Goal: Information Seeking & Learning: Learn about a topic

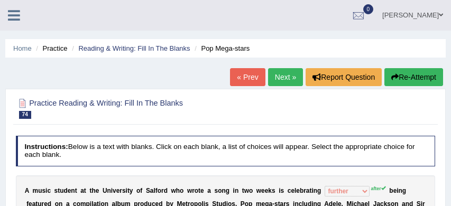
select select "further"
select select "about"
select select "their"
select select "bringing"
select select "time"
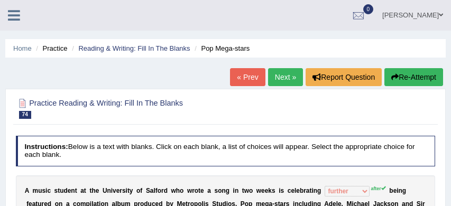
scroll to position [155, 0]
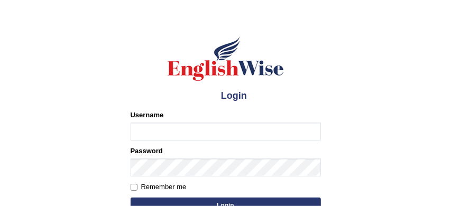
scroll to position [36, 0]
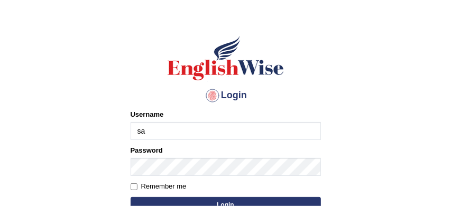
type input "sabitra"
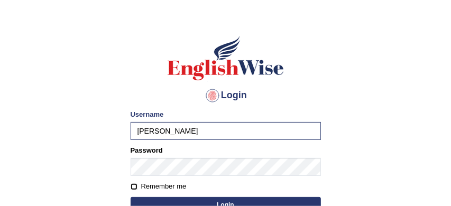
click at [134, 187] on input "Remember me" at bounding box center [134, 187] width 7 height 7
checkbox input "true"
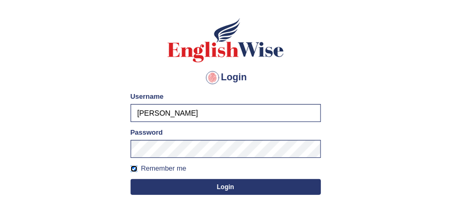
scroll to position [60, 0]
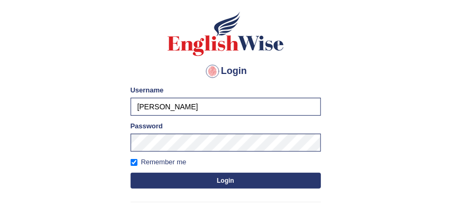
click at [238, 180] on button "Login" at bounding box center [226, 181] width 191 height 16
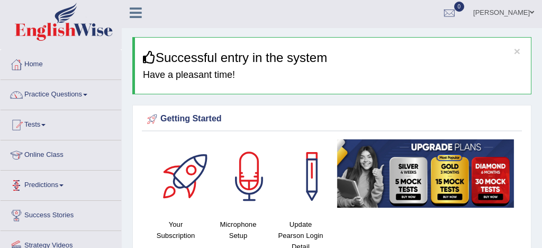
scroll to position [21, 0]
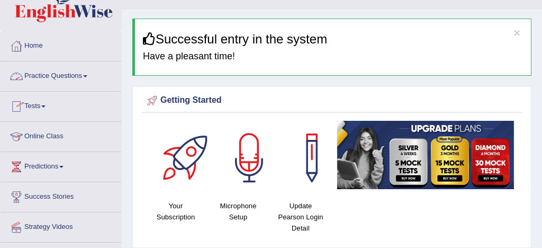
click at [70, 75] on link "Practice Questions" at bounding box center [61, 74] width 121 height 26
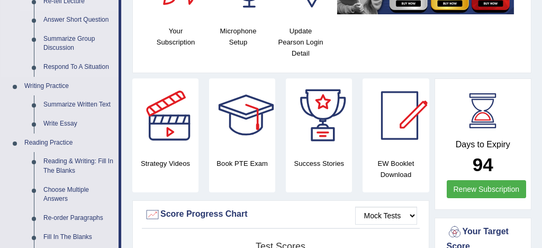
scroll to position [197, 0]
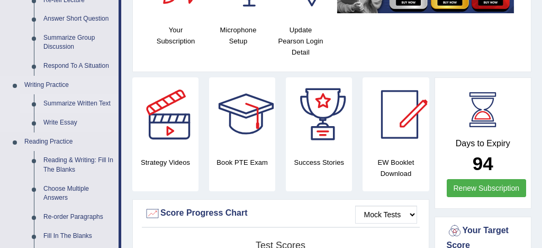
click at [99, 105] on link "Summarize Written Text" at bounding box center [79, 103] width 80 height 19
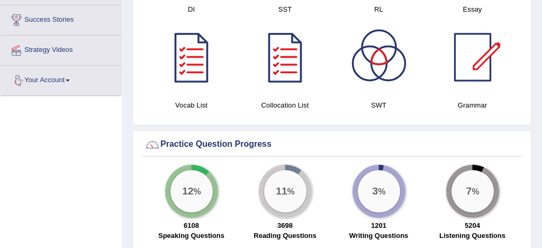
scroll to position [771, 0]
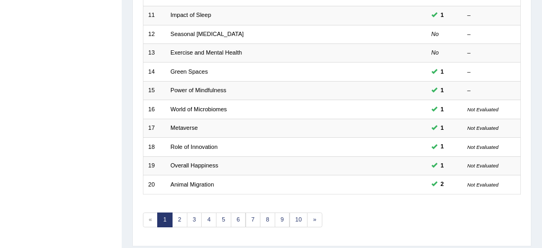
scroll to position [362, 0]
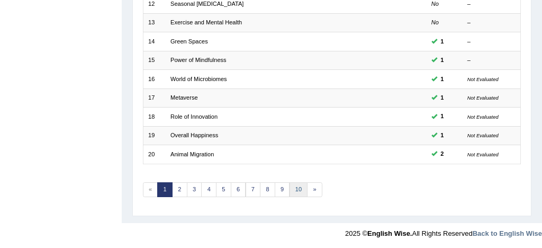
click at [297, 187] on link "10" at bounding box center [298, 189] width 19 height 15
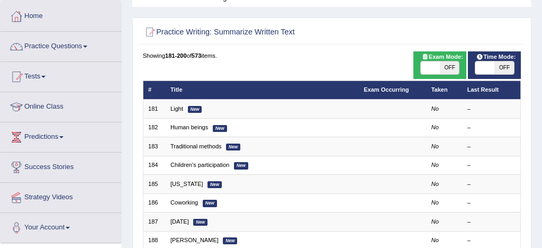
scroll to position [40, 0]
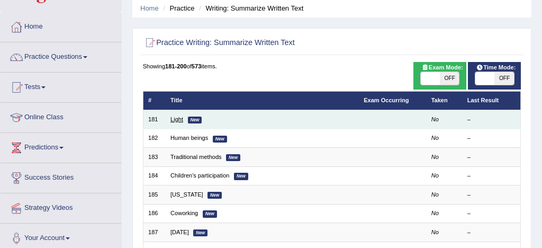
click at [179, 121] on link "Light" at bounding box center [176, 119] width 13 height 6
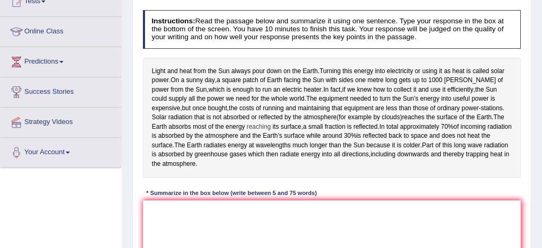
scroll to position [124, 0]
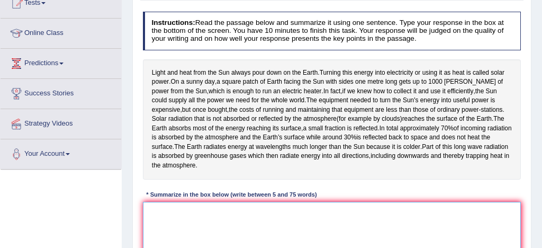
click at [180, 229] on textarea at bounding box center [332, 245] width 378 height 87
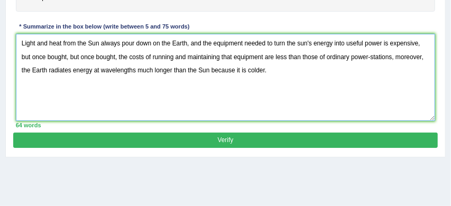
scroll to position [287, 0]
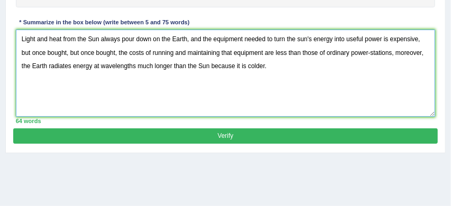
type textarea "Light and heat from the Sun always pour down on the Earth, and the equipment ne…"
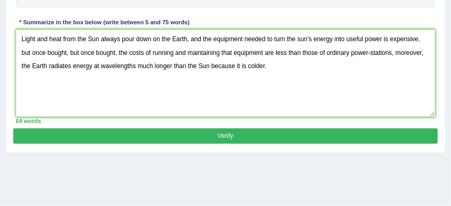
click at [292, 144] on button "Verify" at bounding box center [225, 136] width 424 height 15
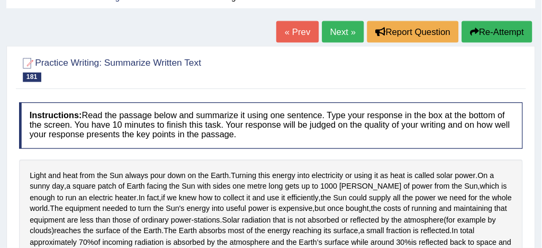
scroll to position [34, 0]
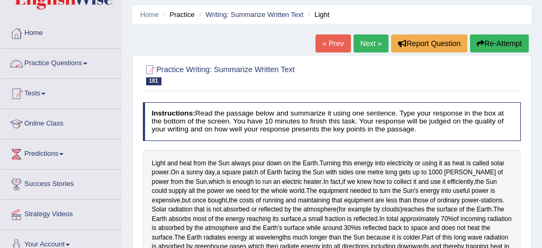
click at [71, 63] on link "Practice Questions" at bounding box center [61, 62] width 121 height 26
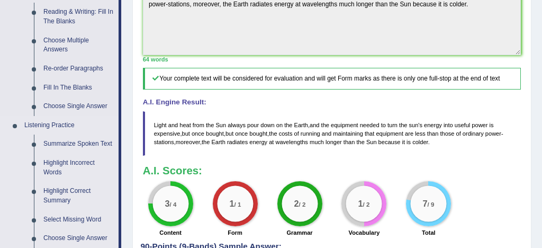
scroll to position [343, 0]
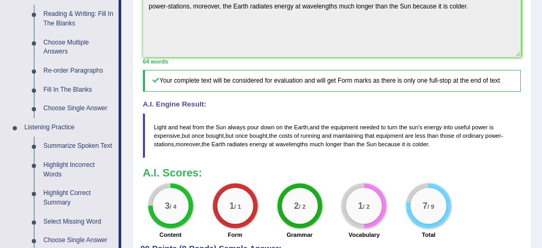
click at [95, 73] on link "Re-order Paragraphs" at bounding box center [79, 70] width 80 height 19
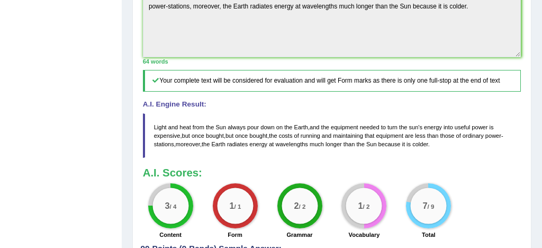
scroll to position [143, 0]
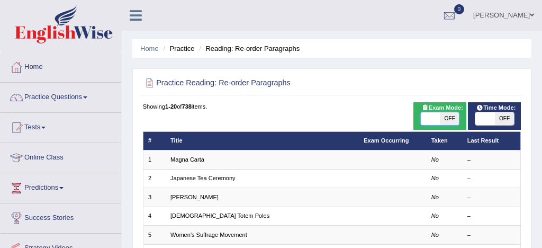
click at [430, 120] on span at bounding box center [430, 118] width 19 height 13
checkbox input "true"
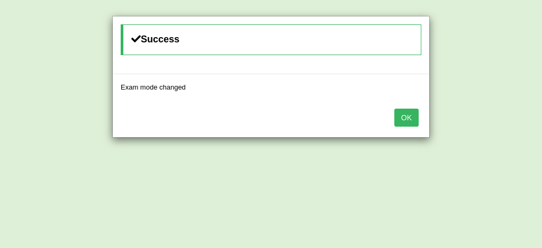
click at [413, 120] on button "OK" at bounding box center [406, 117] width 24 height 18
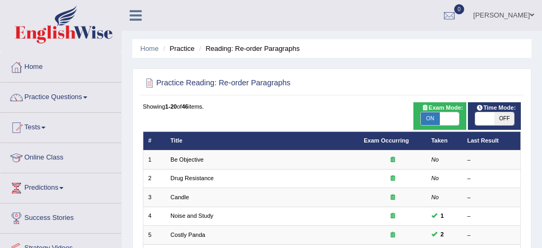
scroll to position [188, 0]
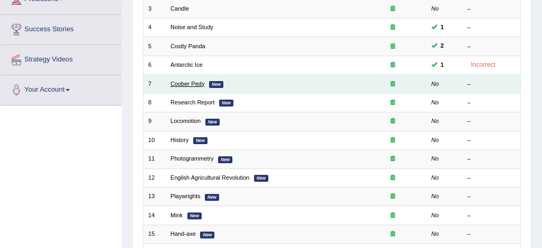
click at [192, 84] on link "Coober Pedy" at bounding box center [187, 83] width 34 height 6
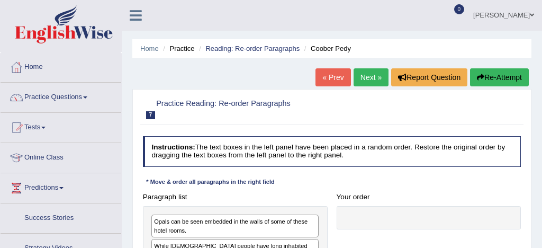
scroll to position [123, 0]
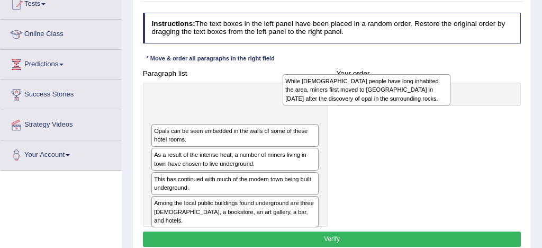
drag, startPoint x: 237, startPoint y: 137, endPoint x: 419, endPoint y: 81, distance: 190.3
click at [419, 81] on div "While [DEMOGRAPHIC_DATA] people have long inhabited the area, miners first move…" at bounding box center [367, 89] width 168 height 31
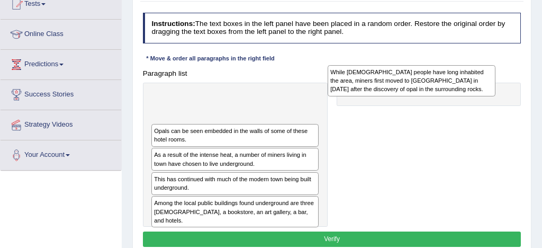
drag, startPoint x: 222, startPoint y: 115, endPoint x: 429, endPoint y: 85, distance: 209.6
click at [429, 85] on div "While [DEMOGRAPHIC_DATA] people have long inhabited the area, miners first move…" at bounding box center [412, 80] width 168 height 31
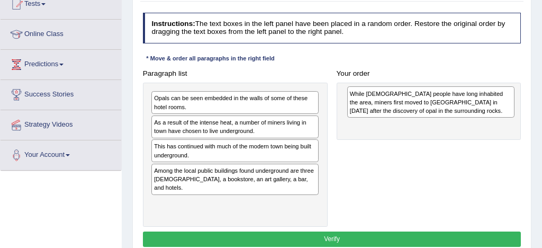
drag, startPoint x: 291, startPoint y: 101, endPoint x: 521, endPoint y: 91, distance: 229.9
click at [521, 91] on div "Paragraph list While Aboriginal people have long inhabited the area, miners fir…" at bounding box center [331, 146] width 387 height 161
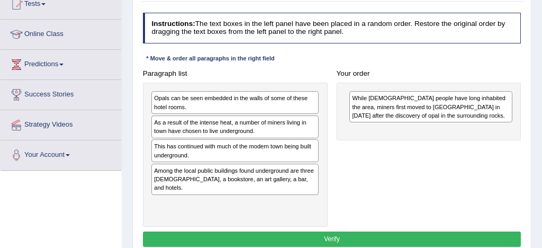
scroll to position [124, 0]
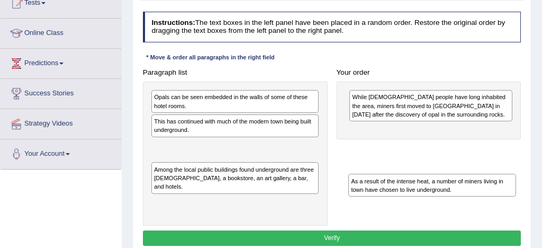
drag, startPoint x: 268, startPoint y: 123, endPoint x: 504, endPoint y: 194, distance: 246.3
click at [504, 194] on div "As a result of the intense heat, a number of miners living in town have chosen …" at bounding box center [432, 185] width 168 height 23
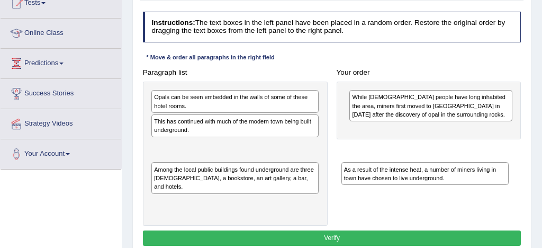
drag, startPoint x: 268, startPoint y: 150, endPoint x: 493, endPoint y: 174, distance: 225.6
click at [493, 174] on div "As a result of the intense heat, a number of miners living in town have chosen …" at bounding box center [425, 173] width 168 height 23
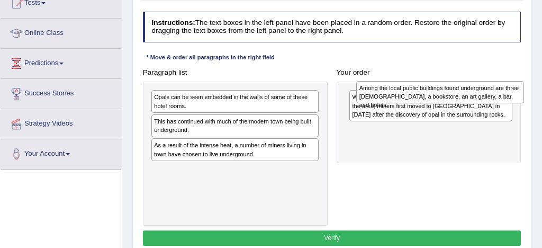
drag, startPoint x: 219, startPoint y: 177, endPoint x: 460, endPoint y: 83, distance: 259.2
click at [460, 83] on div "Among the local public buildings found underground are three churches, a bookst…" at bounding box center [440, 92] width 168 height 23
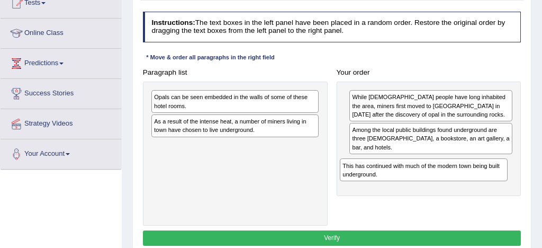
drag, startPoint x: 274, startPoint y: 128, endPoint x: 498, endPoint y: 181, distance: 230.1
click at [498, 181] on div "This has continued with much of the modern town being built underground." at bounding box center [424, 169] width 168 height 23
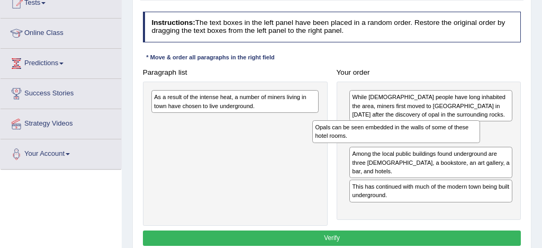
drag, startPoint x: 280, startPoint y: 103, endPoint x: 479, endPoint y: 138, distance: 201.5
click at [479, 138] on div "Opals can be seen embedded in the walls of some of these hotel rooms." at bounding box center [396, 131] width 168 height 23
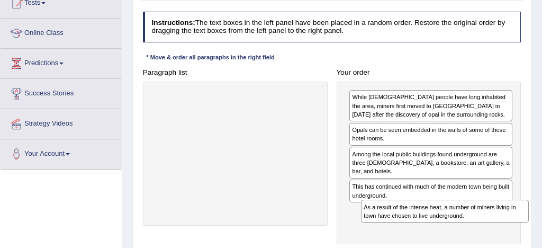
drag, startPoint x: 268, startPoint y: 102, endPoint x: 515, endPoint y: 231, distance: 278.4
click at [515, 231] on div "Paragraph list As a result of the intense heat, a number of miners living in to…" at bounding box center [331, 154] width 387 height 179
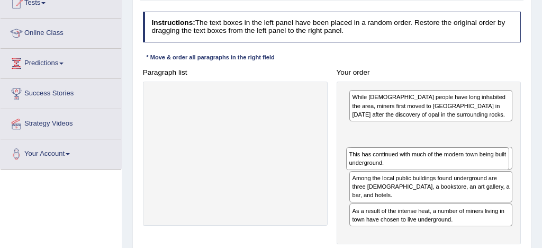
drag, startPoint x: 463, startPoint y: 194, endPoint x: 459, endPoint y: 156, distance: 38.3
click at [459, 156] on div "This has continued with much of the modern town being built underground." at bounding box center [427, 158] width 163 height 23
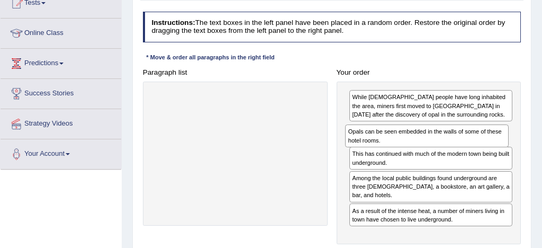
drag, startPoint x: 452, startPoint y: 161, endPoint x: 447, endPoint y: 134, distance: 27.5
click at [447, 134] on div "Opals can be seen embedded in the walls of some of these hotel rooms." at bounding box center [426, 135] width 163 height 23
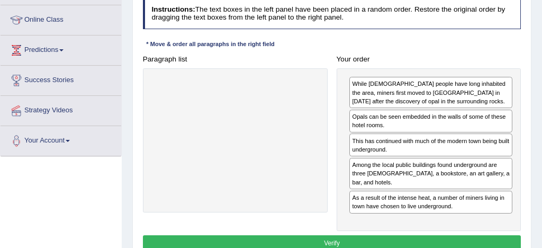
scroll to position [149, 0]
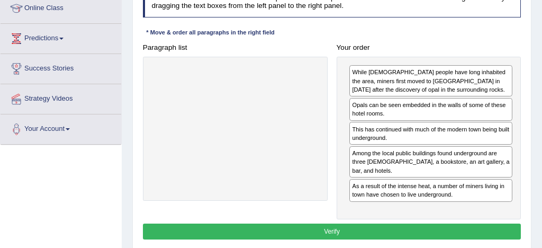
click at [425, 232] on button "Verify" at bounding box center [332, 230] width 378 height 15
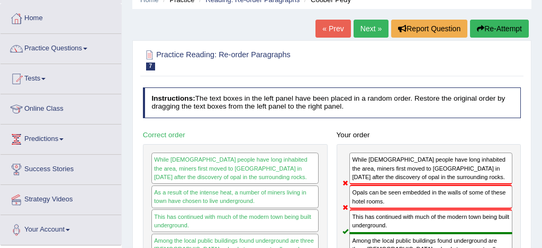
scroll to position [21, 0]
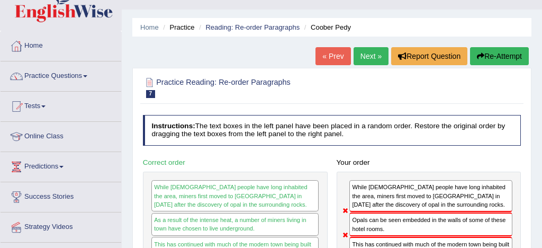
click at [502, 56] on button "Re-Attempt" at bounding box center [499, 56] width 59 height 18
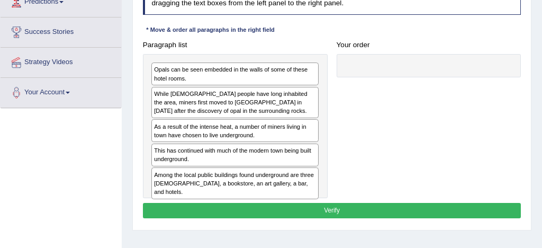
scroll to position [186, 0]
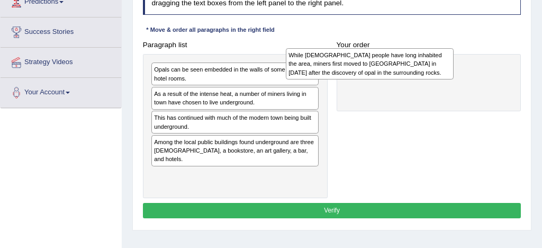
drag, startPoint x: 273, startPoint y: 102, endPoint x: 452, endPoint y: 53, distance: 185.4
click at [452, 53] on div "While [DEMOGRAPHIC_DATA] people have long inhabited the area, miners first move…" at bounding box center [370, 63] width 168 height 31
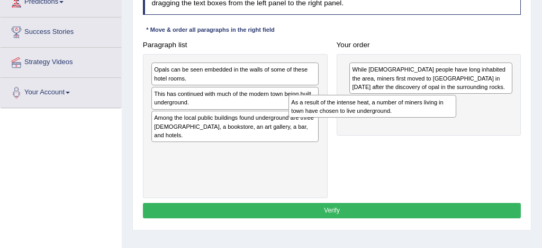
drag, startPoint x: 242, startPoint y: 101, endPoint x: 406, endPoint y: 109, distance: 164.2
click at [406, 109] on div "As a result of the intense heat, a number of miners living in town have chosen …" at bounding box center [372, 106] width 168 height 23
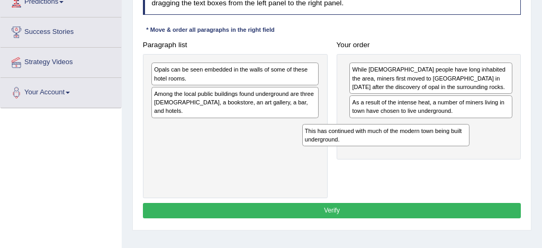
drag, startPoint x: 271, startPoint y: 97, endPoint x: 476, endPoint y: 140, distance: 209.8
click at [470, 140] on div "This has continued with much of the modern town being built underground." at bounding box center [386, 135] width 168 height 23
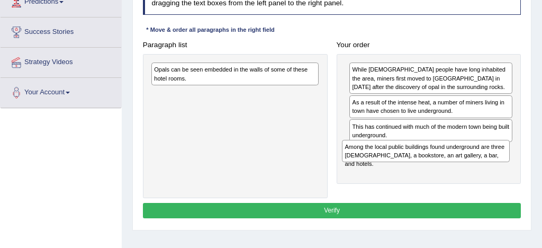
drag, startPoint x: 271, startPoint y: 99, endPoint x: 496, endPoint y: 161, distance: 232.9
click at [496, 161] on div "Among the local public buildings found underground are three churches, a bookst…" at bounding box center [426, 151] width 168 height 23
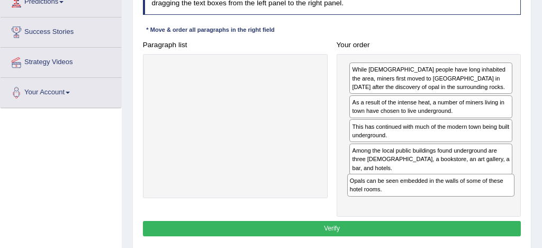
drag, startPoint x: 284, startPoint y: 70, endPoint x: 515, endPoint y: 201, distance: 264.9
click at [515, 201] on div "Paragraph list Opals can be seen embedded in the walls of some of these hotel r…" at bounding box center [331, 126] width 387 height 179
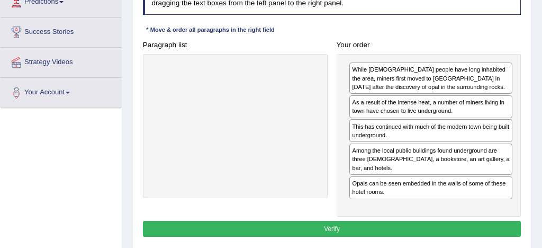
click at [425, 231] on button "Verify" at bounding box center [332, 228] width 378 height 15
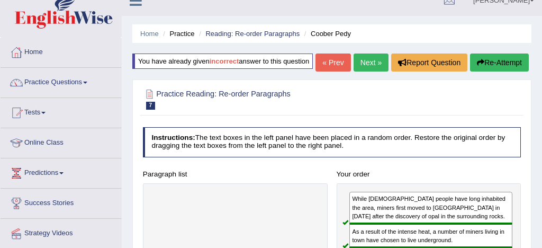
scroll to position [8, 0]
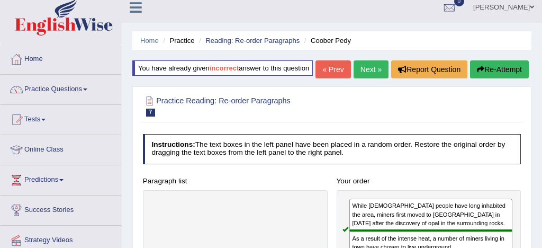
click at [369, 78] on link "Next »" at bounding box center [371, 69] width 35 height 18
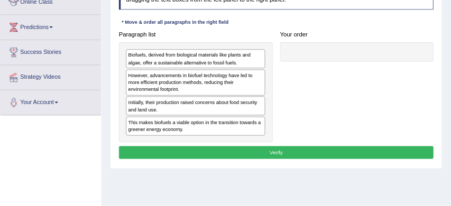
scroll to position [155, 0]
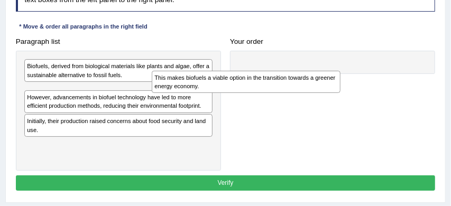
drag, startPoint x: 125, startPoint y: 146, endPoint x: 278, endPoint y: 71, distance: 170.2
click at [278, 71] on div "This makes biofuels a viable option in the transition towards a greener energy …" at bounding box center [246, 82] width 188 height 23
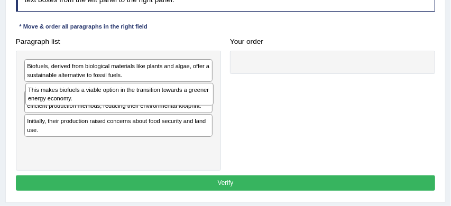
click at [279, 71] on div at bounding box center [332, 63] width 205 height 24
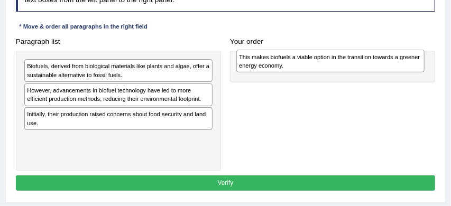
drag, startPoint x: 58, startPoint y: 96, endPoint x: 302, endPoint y: 56, distance: 247.3
click at [302, 56] on div "This makes biofuels a viable option in the transition towards a greener energy …" at bounding box center [331, 61] width 188 height 23
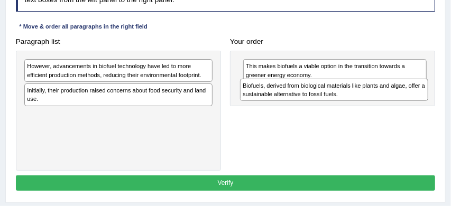
drag, startPoint x: 166, startPoint y: 67, endPoint x: 422, endPoint y: 90, distance: 256.7
click at [422, 90] on div "Biofuels, derived from biological materials like plants and algae, offer a sust…" at bounding box center [334, 90] width 188 height 23
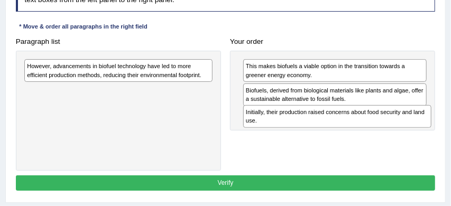
drag, startPoint x: 159, startPoint y: 92, endPoint x: 418, endPoint y: 117, distance: 260.6
click at [418, 117] on div "Initially, their production raised concerns about food security and land use." at bounding box center [337, 116] width 188 height 23
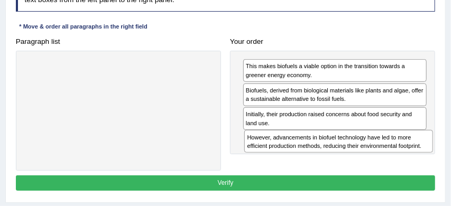
drag, startPoint x: 153, startPoint y: 70, endPoint x: 415, endPoint y: 150, distance: 273.5
click at [415, 150] on div "Paragraph list However, advancements in biofuel technology have led to more eff…" at bounding box center [225, 102] width 429 height 137
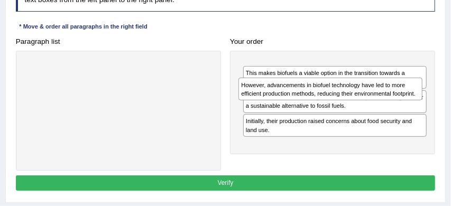
drag, startPoint x: 329, startPoint y: 144, endPoint x: 324, endPoint y: 82, distance: 62.7
click at [324, 82] on div "However, advancements in biofuel technology have led to more efficient producti…" at bounding box center [331, 89] width 184 height 23
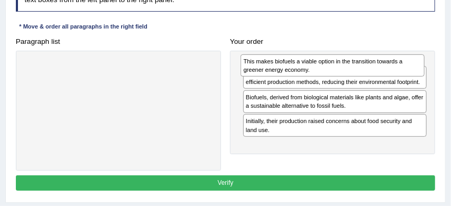
drag, startPoint x: 316, startPoint y: 97, endPoint x: 313, endPoint y: 61, distance: 35.6
click at [313, 61] on div "This makes biofuels a viable option in the transition towards a greener energy …" at bounding box center [333, 66] width 184 height 23
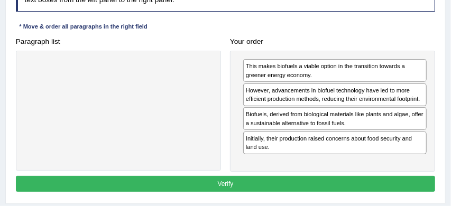
click at [328, 187] on button "Verify" at bounding box center [226, 183] width 420 height 15
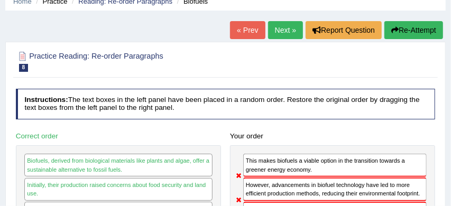
scroll to position [43, 0]
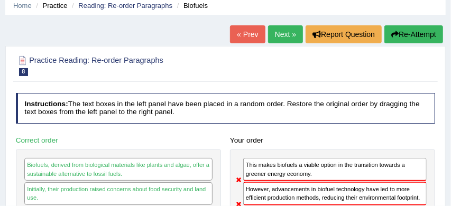
click at [424, 34] on button "Re-Attempt" at bounding box center [414, 34] width 59 height 18
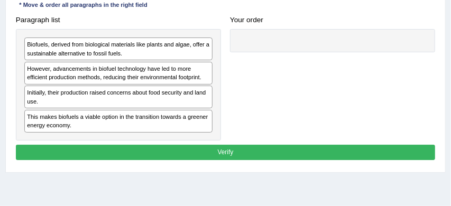
scroll to position [209, 0]
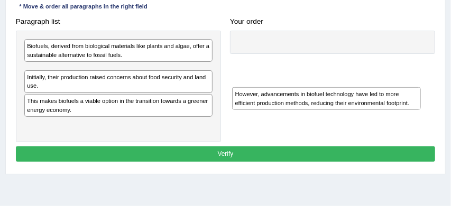
drag, startPoint x: 184, startPoint y: 75, endPoint x: 431, endPoint y: 103, distance: 249.2
click at [431, 103] on div "Paragraph list Biofuels, derived from biological materials like plants and alga…" at bounding box center [225, 78] width 429 height 129
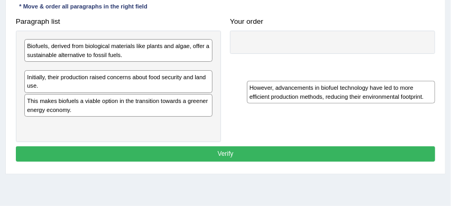
drag, startPoint x: 166, startPoint y: 77, endPoint x: 433, endPoint y: 97, distance: 268.5
click at [433, 97] on div "However, advancements in biofuel technology have led to more efficient producti…" at bounding box center [341, 92] width 188 height 23
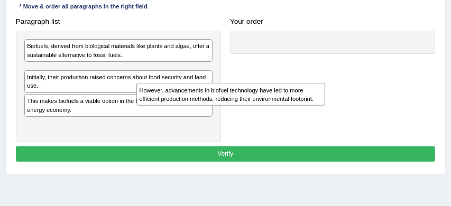
drag, startPoint x: 162, startPoint y: 75, endPoint x: 407, endPoint y: 122, distance: 249.5
click at [325, 106] on div "However, advancements in biofuel technology have led to more efficient producti…" at bounding box center [231, 94] width 188 height 23
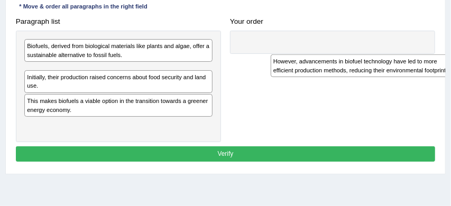
drag, startPoint x: 161, startPoint y: 75, endPoint x: 451, endPoint y: 64, distance: 290.2
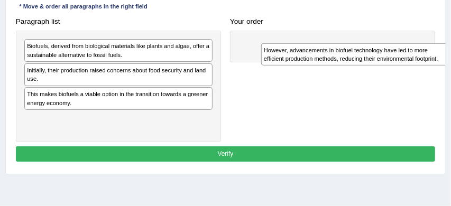
drag, startPoint x: 173, startPoint y: 72, endPoint x: 451, endPoint y: 49, distance: 279.9
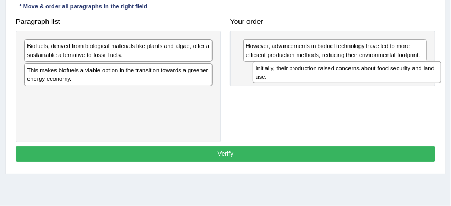
drag, startPoint x: 111, startPoint y: 77, endPoint x: 380, endPoint y: 75, distance: 269.4
click at [380, 75] on div "Initially, their production raised concerns about food security and land use." at bounding box center [347, 72] width 188 height 23
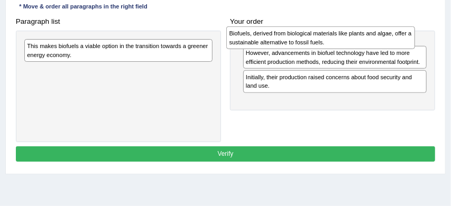
drag, startPoint x: 119, startPoint y: 49, endPoint x: 359, endPoint y: 34, distance: 240.7
click at [359, 34] on div "Biofuels, derived from biological materials like plants and algae, offer a sust…" at bounding box center [320, 37] width 188 height 23
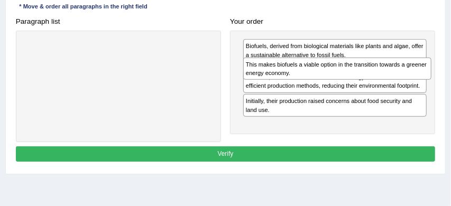
drag, startPoint x: 105, startPoint y: 49, endPoint x: 365, endPoint y: 70, distance: 261.2
click at [365, 70] on div "This makes biofuels a viable option in the transition towards a greener energy …" at bounding box center [337, 69] width 188 height 23
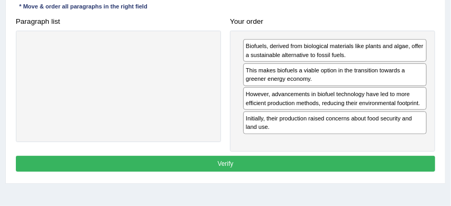
click at [315, 163] on button "Verify" at bounding box center [226, 163] width 420 height 15
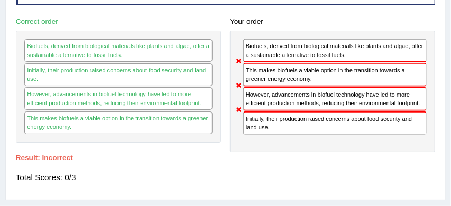
drag, startPoint x: 328, startPoint y: 132, endPoint x: 327, endPoint y: 85, distance: 46.6
click at [327, 85] on div "Biofuels, derived from biological materials like plants and algae, offer a sust…" at bounding box center [332, 92] width 205 height 122
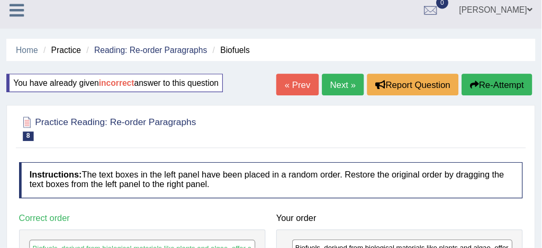
scroll to position [6, 0]
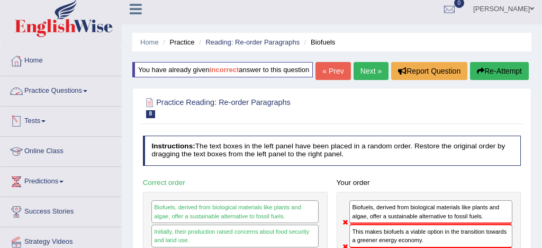
click at [74, 89] on link "Practice Questions" at bounding box center [61, 89] width 121 height 26
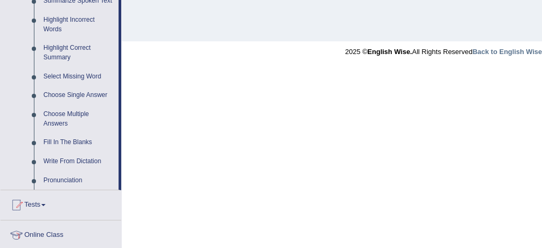
scroll to position [490, 0]
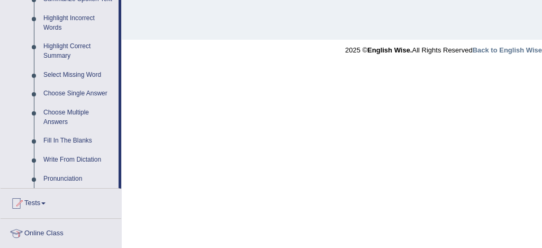
click at [78, 169] on link "Write From Dictation" at bounding box center [79, 159] width 80 height 19
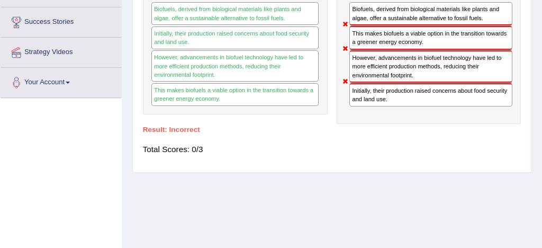
scroll to position [129, 0]
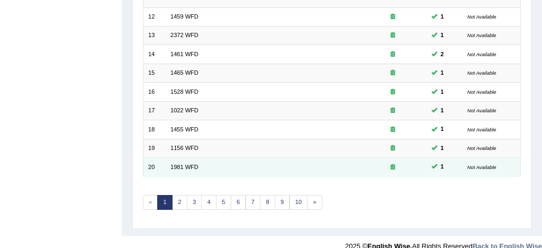
scroll to position [362, 0]
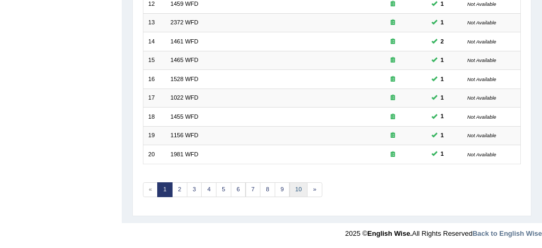
click at [296, 187] on link "10" at bounding box center [298, 189] width 19 height 15
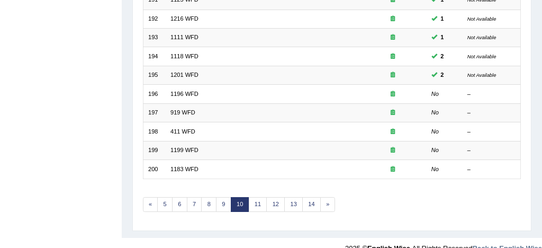
scroll to position [362, 0]
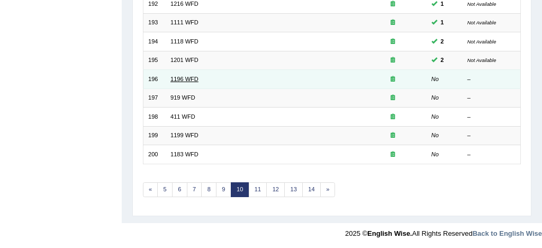
click at [193, 78] on link "1196 WFD" at bounding box center [184, 79] width 28 height 6
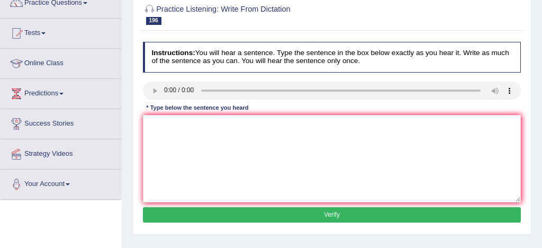
scroll to position [98, 0]
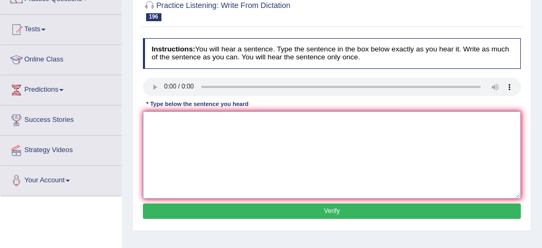
click at [158, 113] on textarea at bounding box center [332, 154] width 378 height 87
type textarea "Business practice is most tempeorary generally regulation regulations."
click at [240, 212] on button "Verify" at bounding box center [332, 210] width 378 height 15
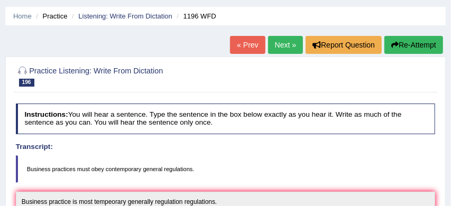
scroll to position [29, 0]
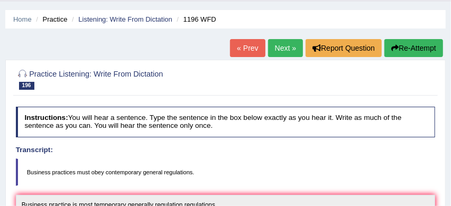
click at [279, 43] on link "Next »" at bounding box center [285, 48] width 35 height 18
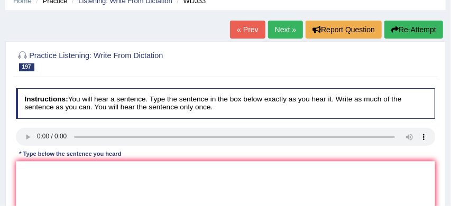
scroll to position [48, 0]
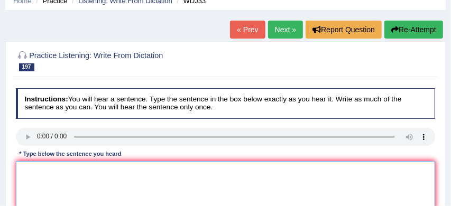
click at [33, 169] on textarea at bounding box center [226, 204] width 420 height 87
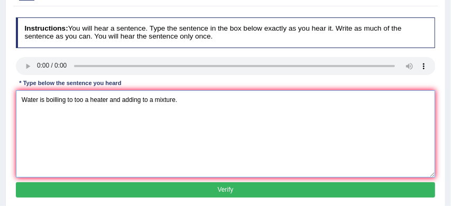
scroll to position [119, 0]
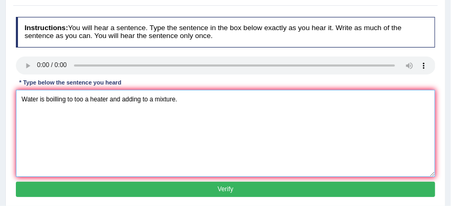
type textarea "Water is boilling to too a heater and adding to a mixture."
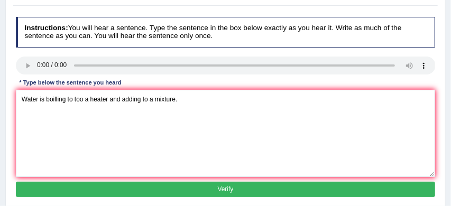
click at [115, 190] on button "Verify" at bounding box center [226, 189] width 420 height 15
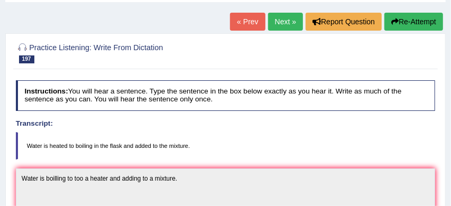
scroll to position [53, 0]
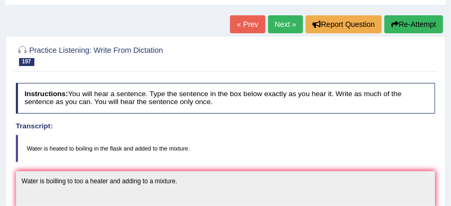
click at [423, 23] on button "Re-Attempt" at bounding box center [414, 24] width 59 height 18
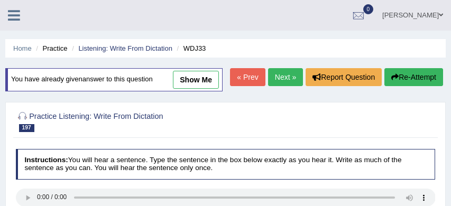
scroll to position [53, 0]
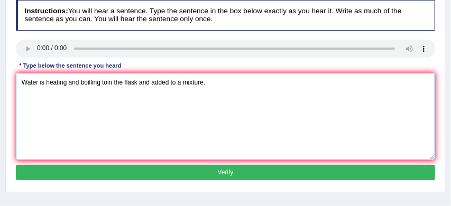
scroll to position [161, 0]
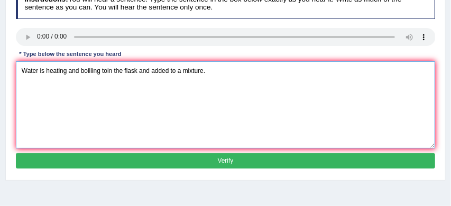
type textarea "Water is heating and boilling toin the flask and added to a mixture."
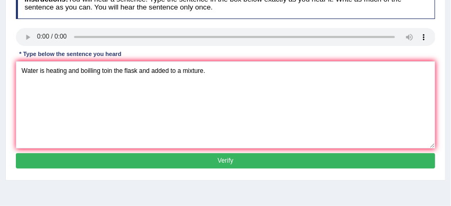
click at [210, 169] on button "Verify" at bounding box center [226, 160] width 420 height 15
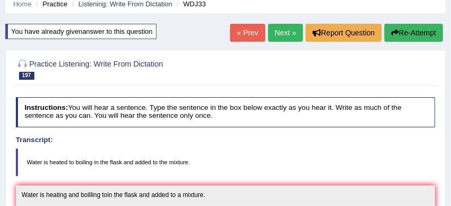
scroll to position [29, 0]
